Goal: Book appointment/travel/reservation

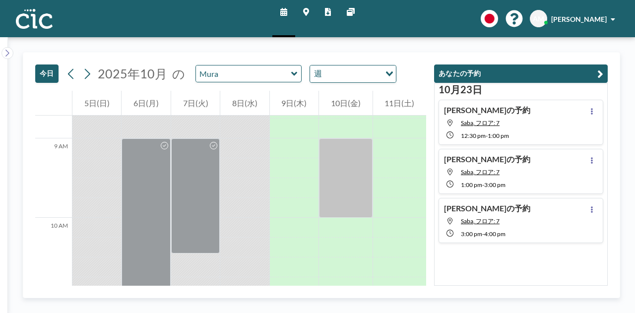
scroll to position [692, 0]
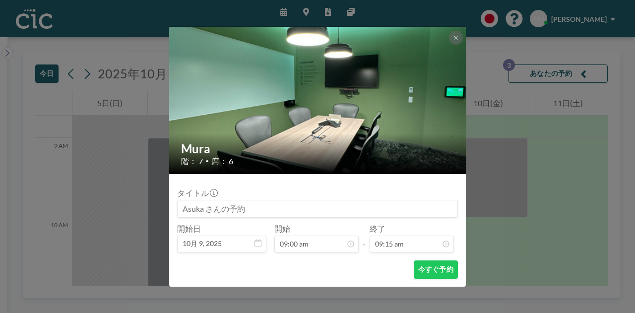
drag, startPoint x: 291, startPoint y: 141, endPoint x: 245, endPoint y: 202, distance: 76.2
click at [245, 202] on input at bounding box center [318, 208] width 280 height 17
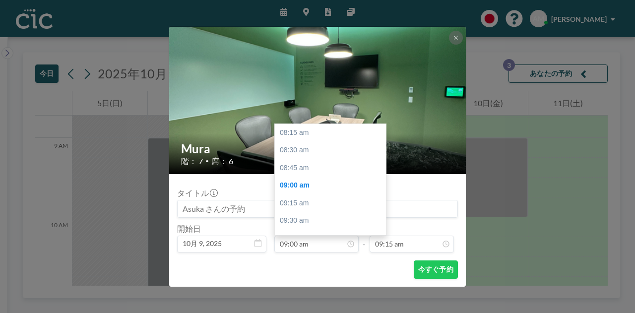
scroll to position [53, 0]
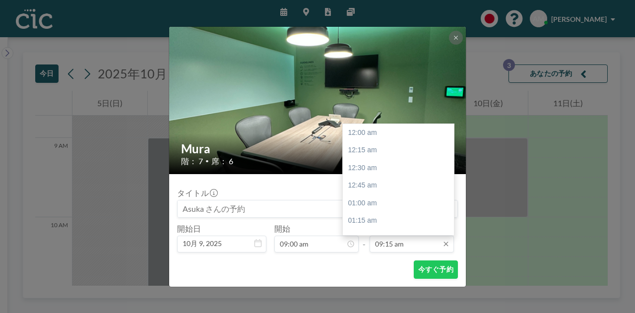
click at [385, 248] on input "09:15 am" at bounding box center [412, 244] width 84 height 17
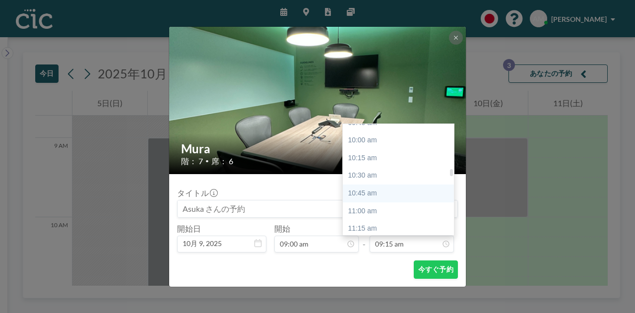
scroll to position [697, 0]
click at [381, 161] on div "10:15 am" at bounding box center [401, 160] width 116 height 18
type input "10:15 am"
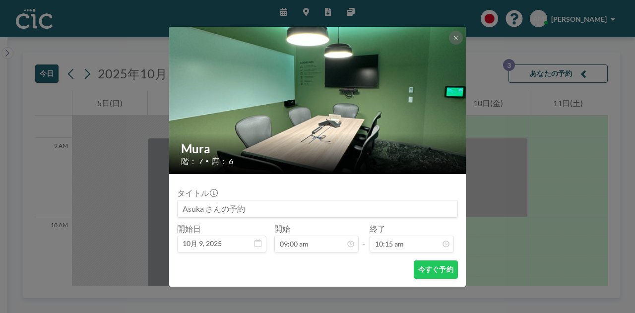
drag, startPoint x: 229, startPoint y: 209, endPoint x: 168, endPoint y: 217, distance: 62.0
click at [168, 217] on div "Mura 階： 7 • 席： 6 タイトル 開始日 10月 9, [DATE] 開始 09:00 am - 終了 10:15 am 今すぐ予約" at bounding box center [317, 156] width 635 height 313
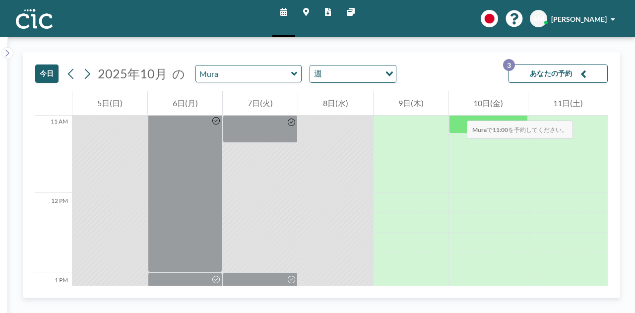
scroll to position [876, 0]
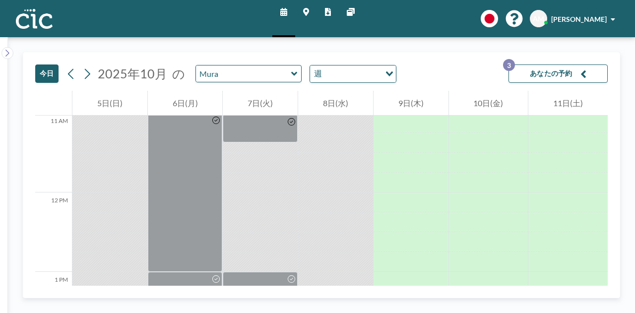
click at [547, 72] on button "あなたの予約 3" at bounding box center [558, 74] width 99 height 18
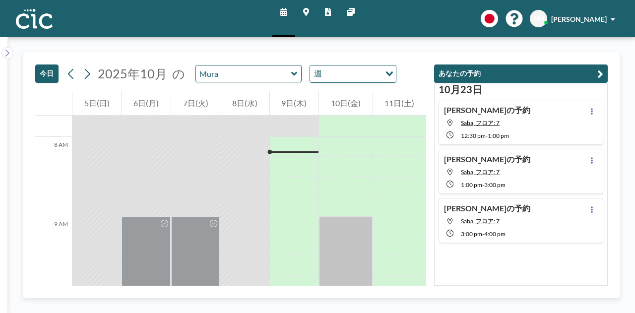
scroll to position [613, 0]
click at [254, 193] on div at bounding box center [244, 188] width 49 height 20
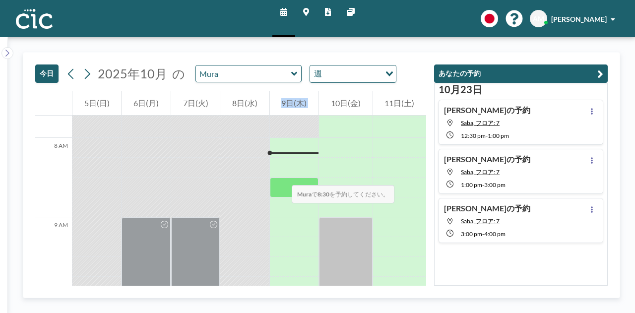
drag, startPoint x: 254, startPoint y: 193, endPoint x: 290, endPoint y: 171, distance: 42.0
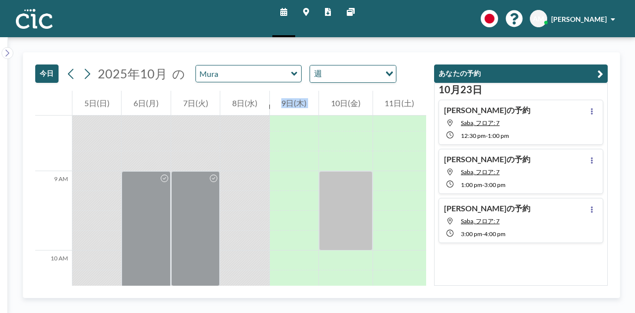
scroll to position [659, 0]
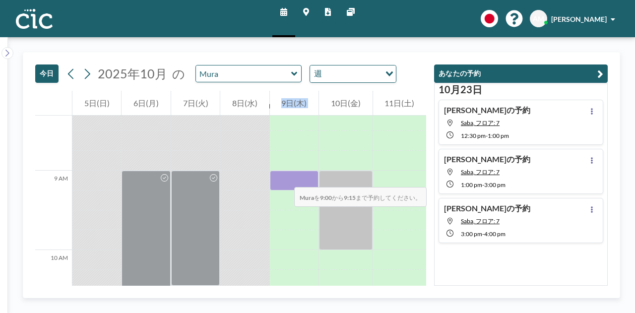
click at [284, 177] on div at bounding box center [294, 181] width 49 height 20
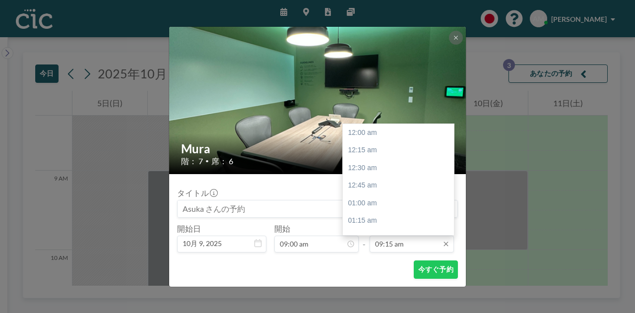
scroll to position [654, 0]
click at [385, 205] on div "10:15 am" at bounding box center [401, 204] width 116 height 18
type input "10:15 am"
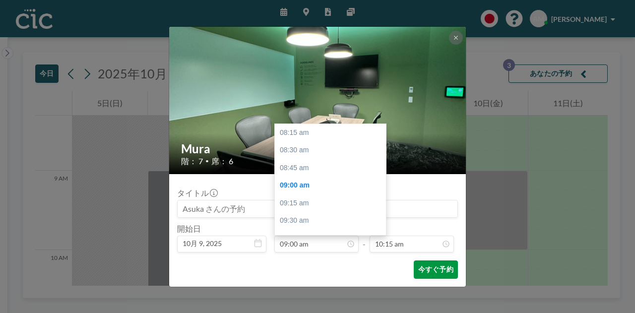
scroll to position [53, 0]
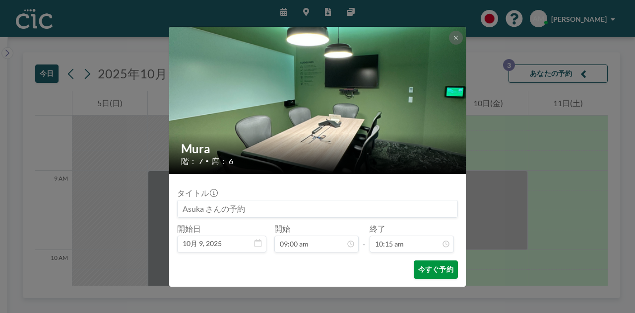
click at [441, 277] on button "今すぐ予約" at bounding box center [436, 270] width 44 height 18
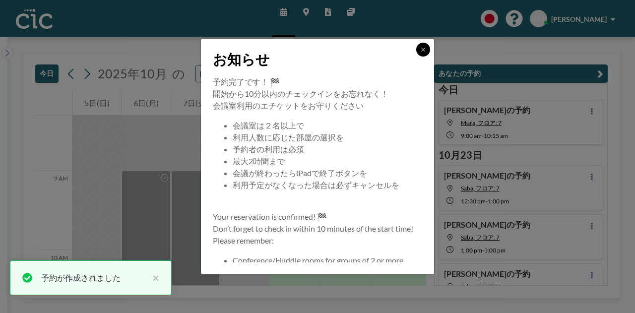
drag, startPoint x: 423, startPoint y: 51, endPoint x: 428, endPoint y: 45, distance: 7.8
click at [423, 53] on button at bounding box center [423, 50] width 14 height 14
